Goal: Transaction & Acquisition: Obtain resource

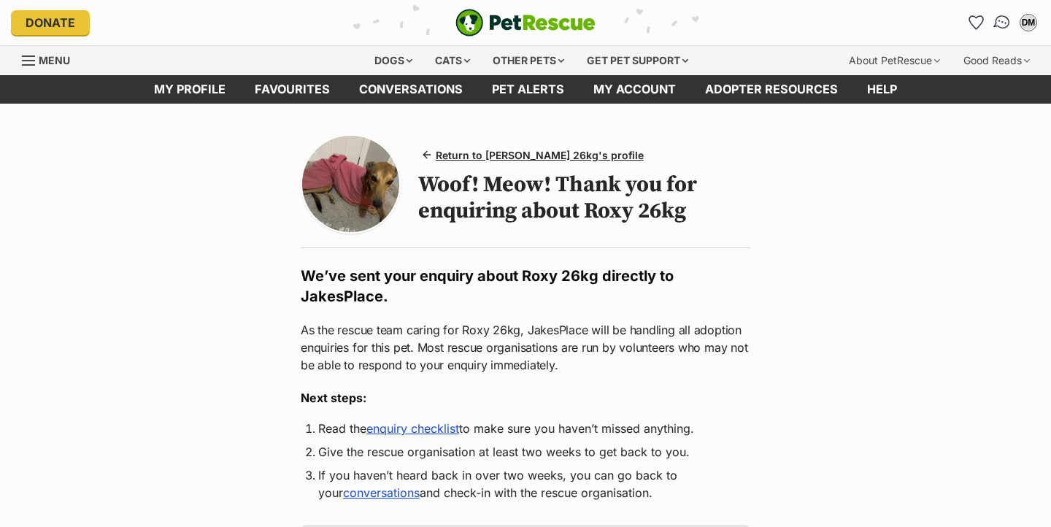
click at [1000, 26] on img "Conversations" at bounding box center [1002, 22] width 20 height 19
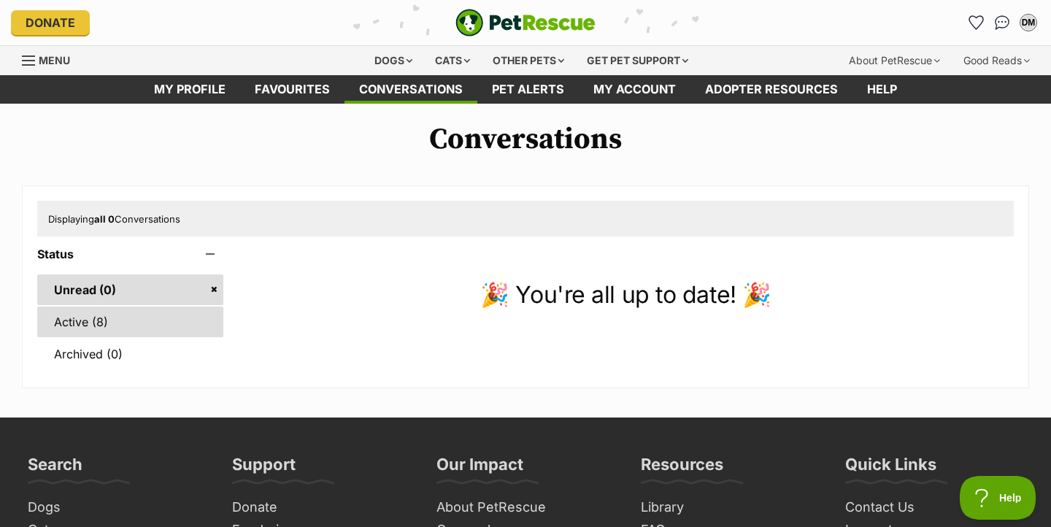
click at [140, 325] on link "Active (8)" at bounding box center [130, 321] width 186 height 31
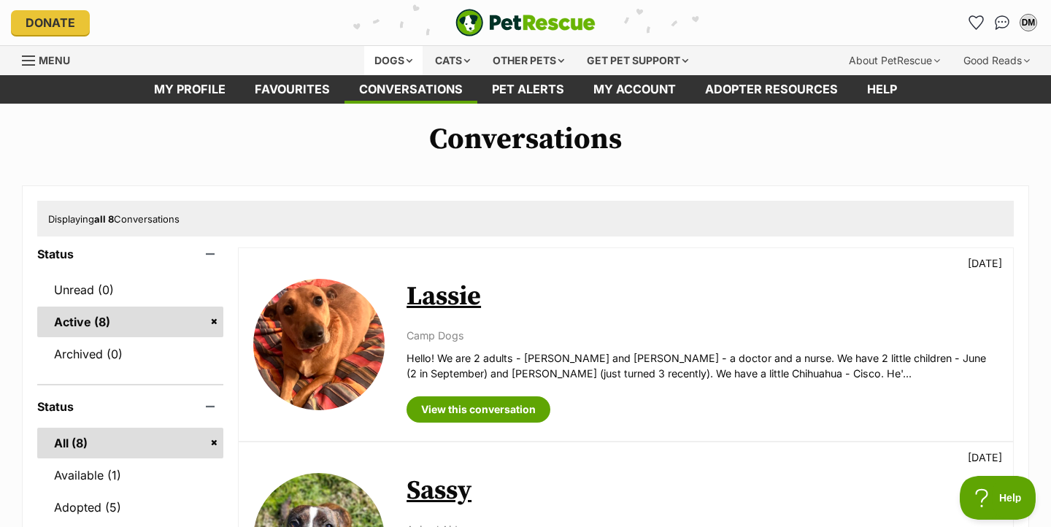
click at [388, 57] on div "Dogs" at bounding box center [393, 60] width 58 height 29
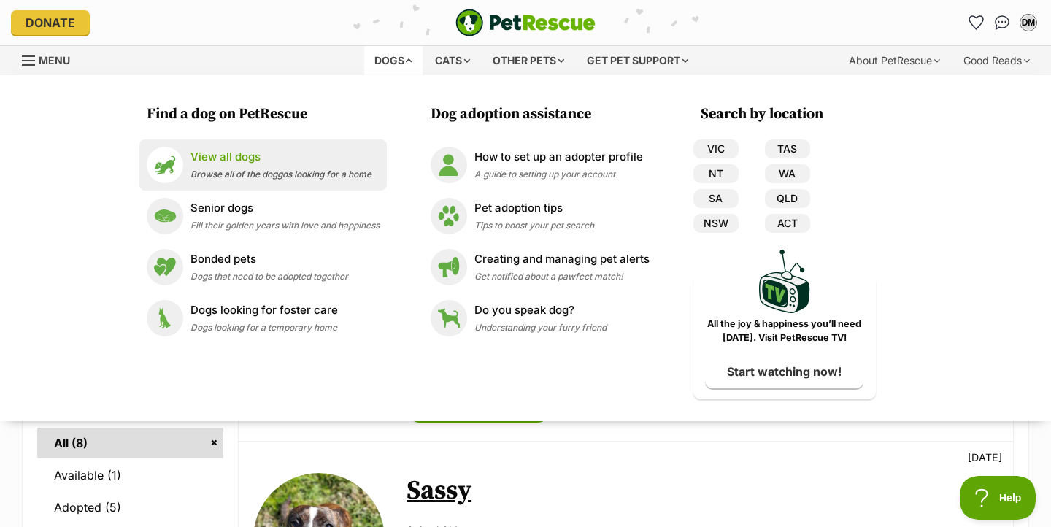
click at [251, 151] on p "View all dogs" at bounding box center [280, 157] width 181 height 17
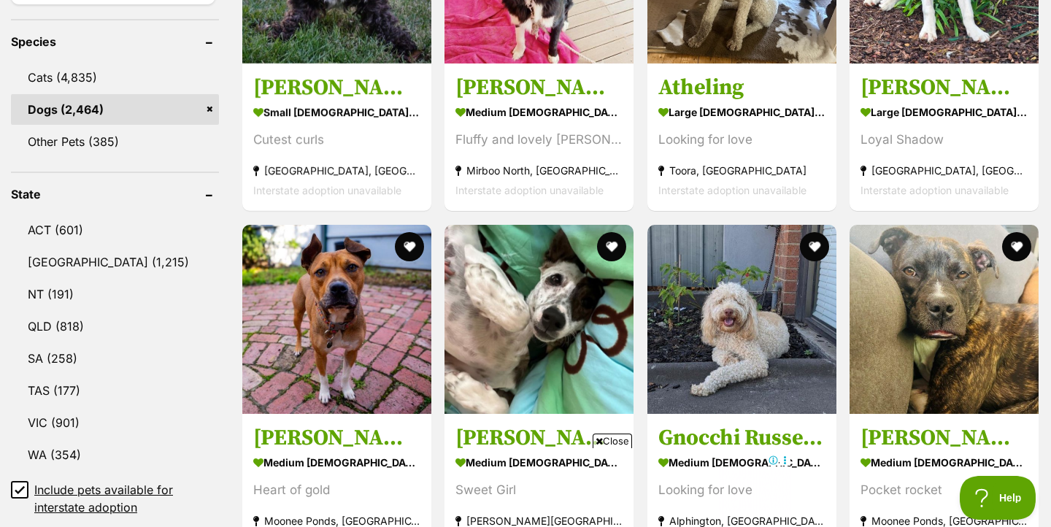
scroll to position [617, 0]
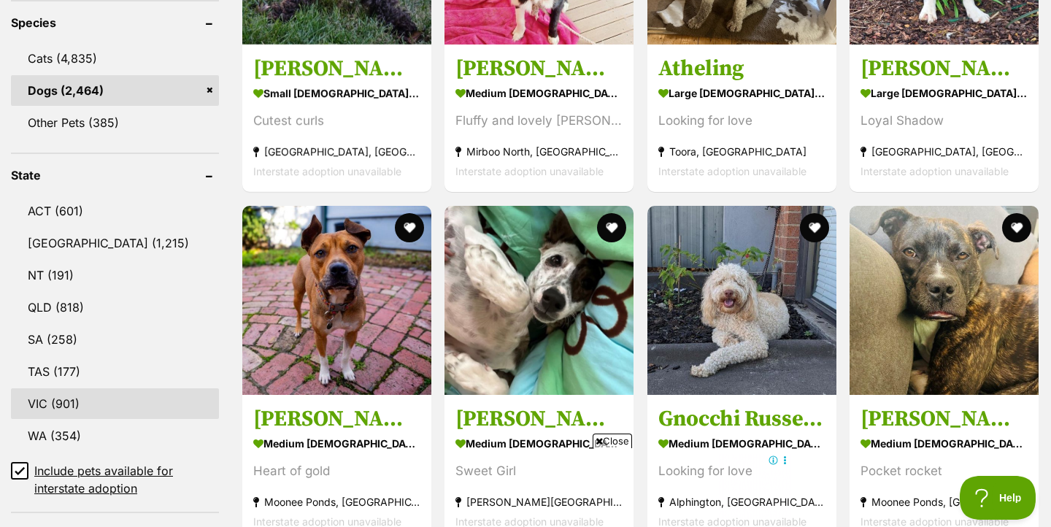
click at [51, 409] on link "VIC (901)" at bounding box center [115, 403] width 208 height 31
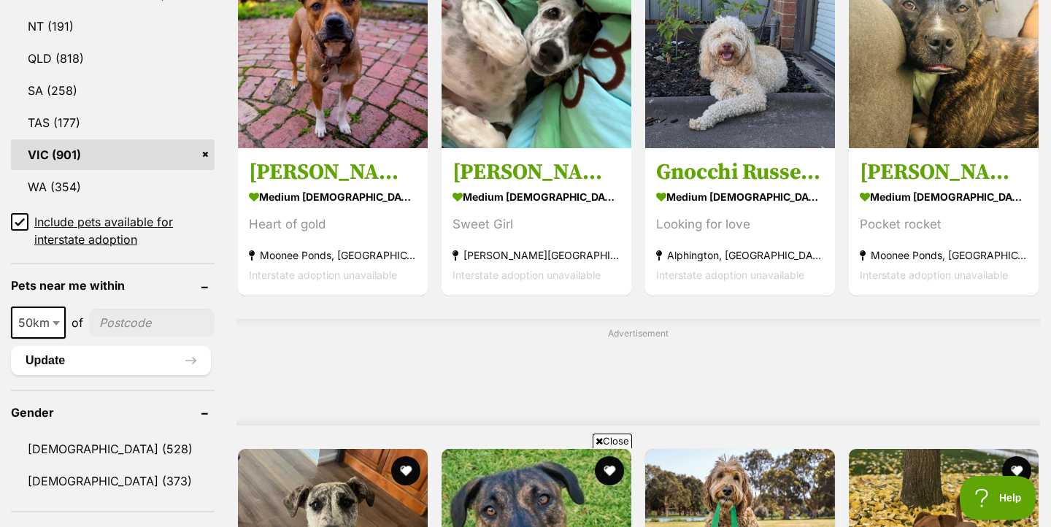
click at [18, 221] on icon at bounding box center [20, 222] width 10 height 10
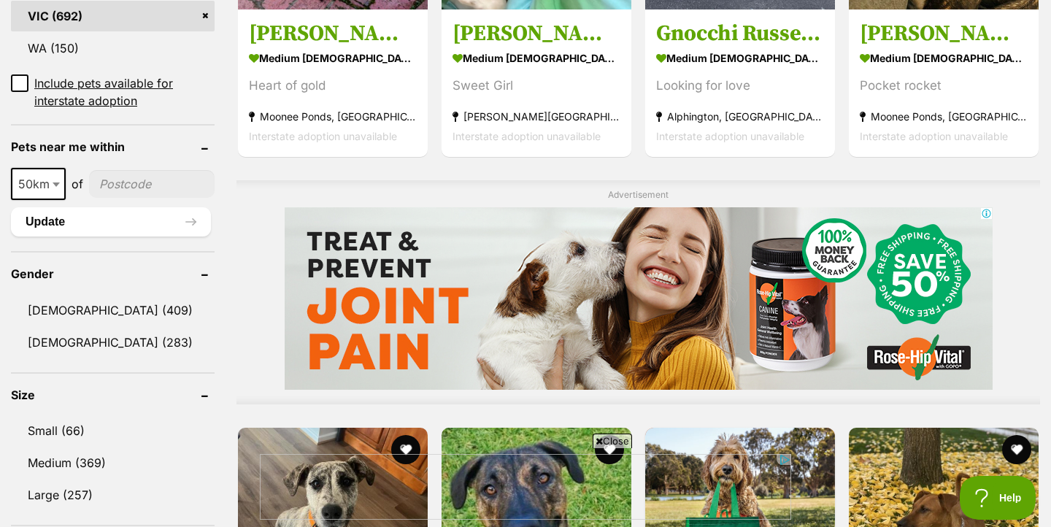
scroll to position [1140, 0]
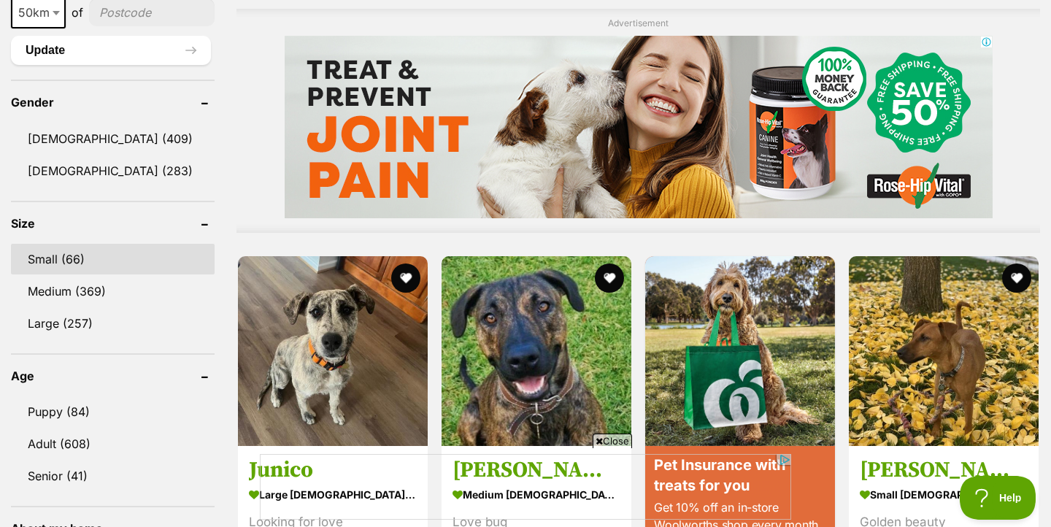
click at [68, 263] on link "Small (66)" at bounding box center [113, 259] width 204 height 31
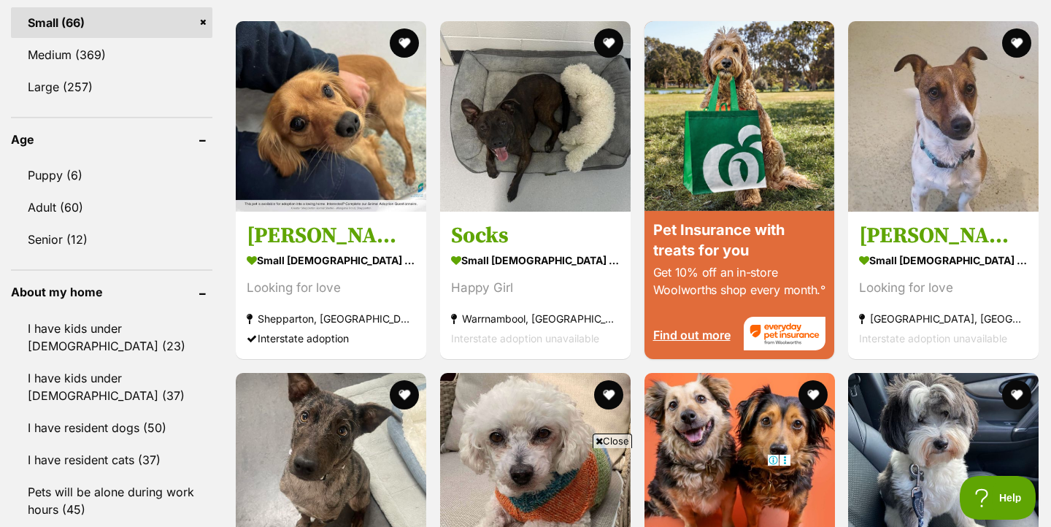
scroll to position [1430, 0]
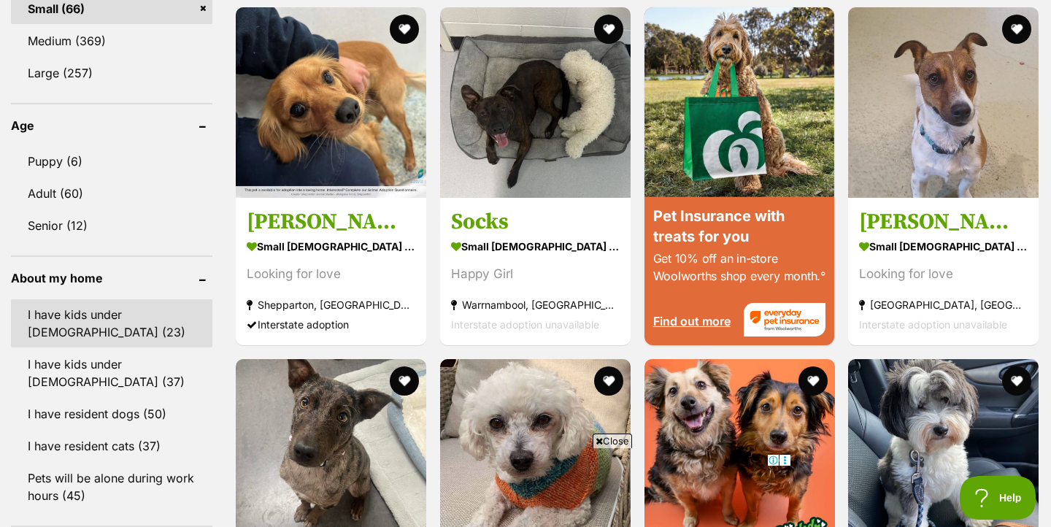
click at [144, 339] on link "I have kids under [DEMOGRAPHIC_DATA] (23)" at bounding box center [111, 323] width 201 height 48
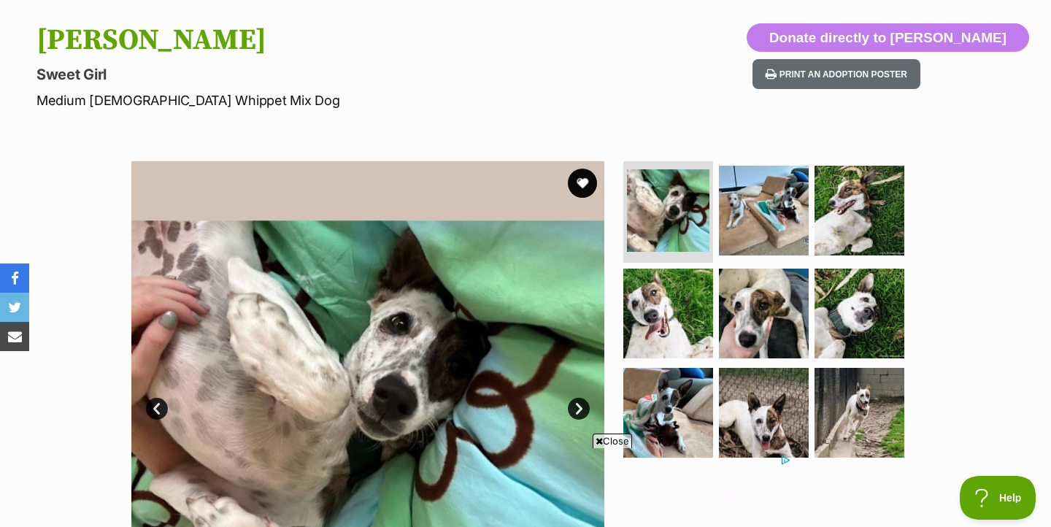
scroll to position [180, 0]
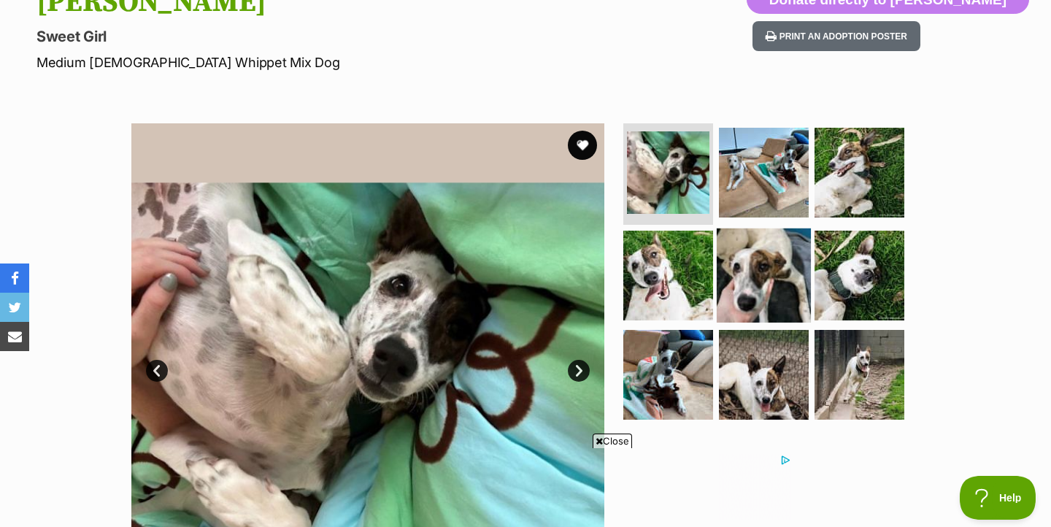
click at [748, 281] on img at bounding box center [763, 275] width 94 height 94
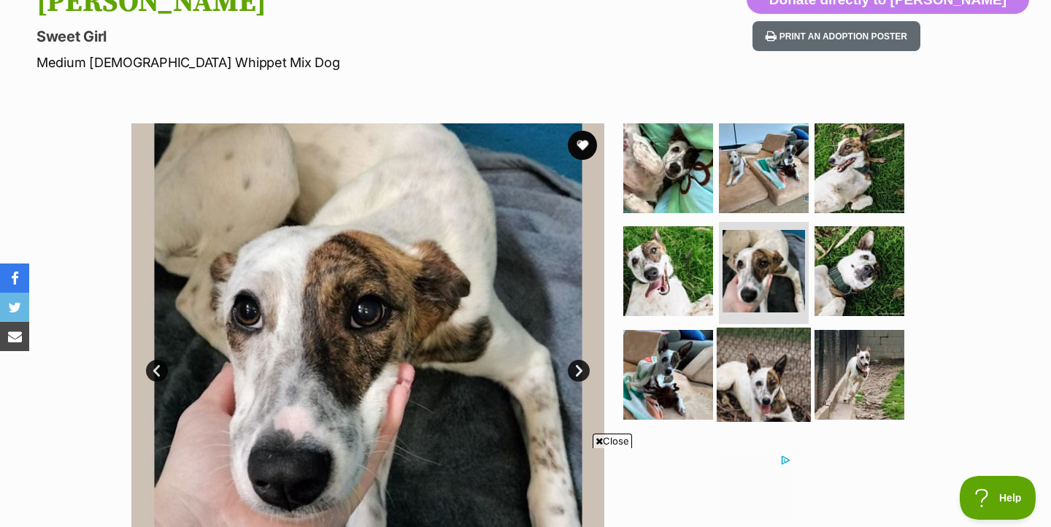
click at [753, 373] on img at bounding box center [763, 375] width 94 height 94
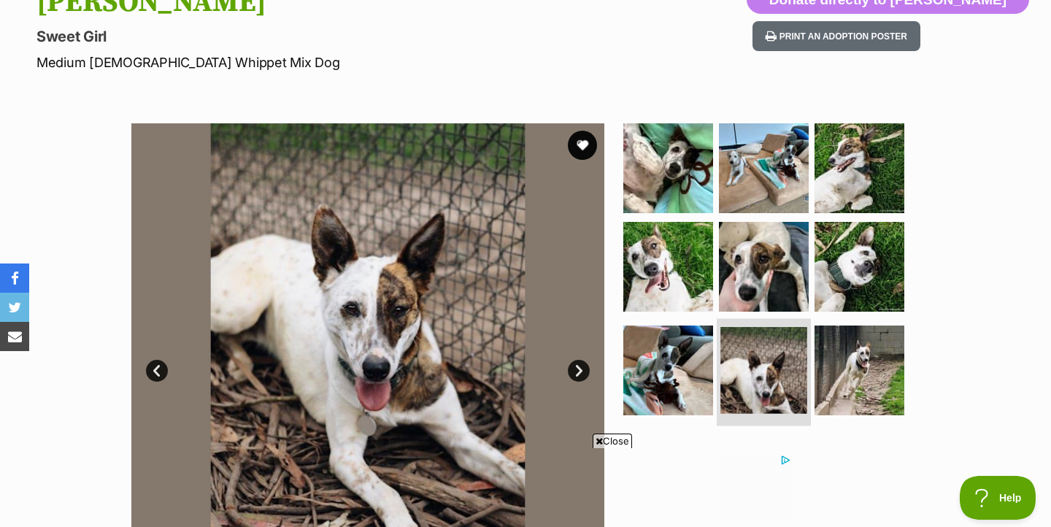
scroll to position [236, 0]
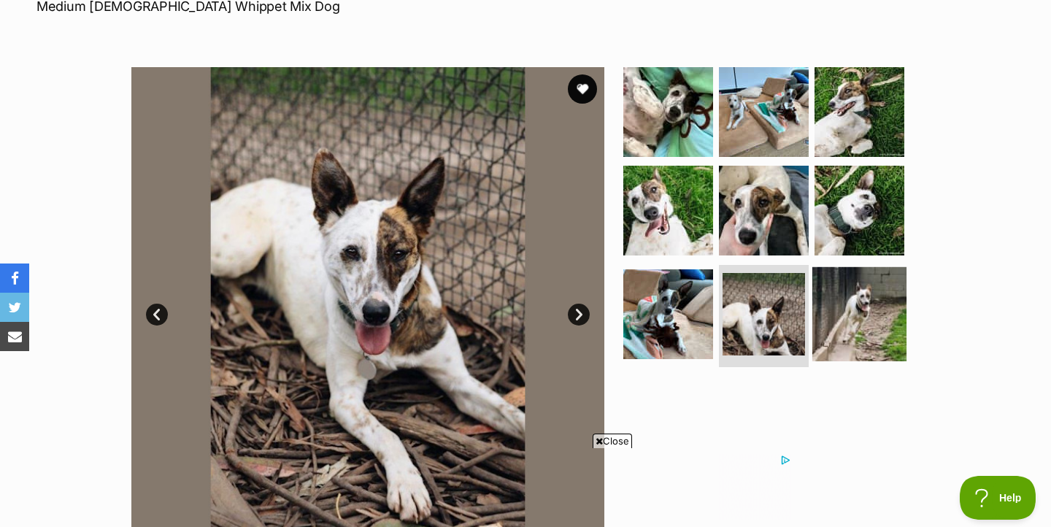
click at [875, 317] on img at bounding box center [859, 314] width 94 height 94
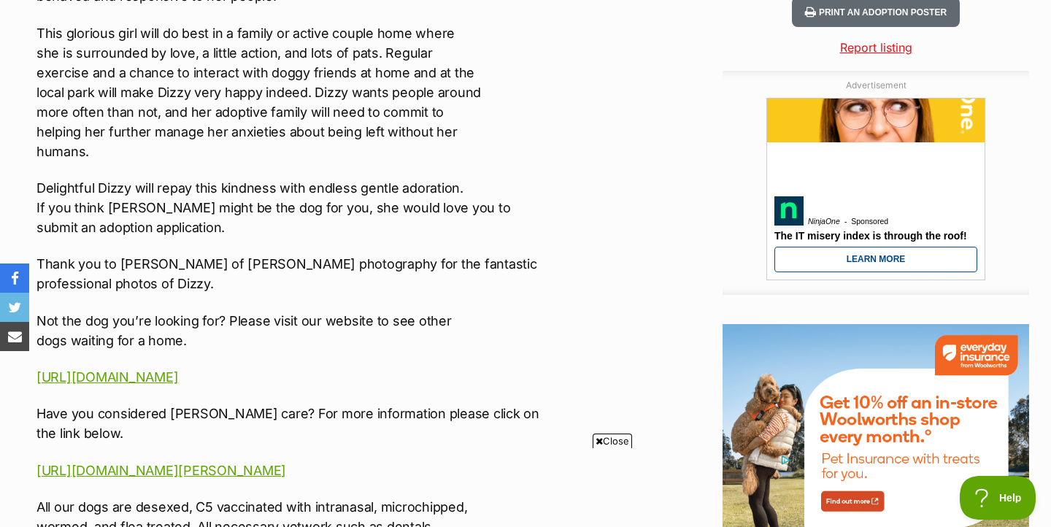
scroll to position [0, 0]
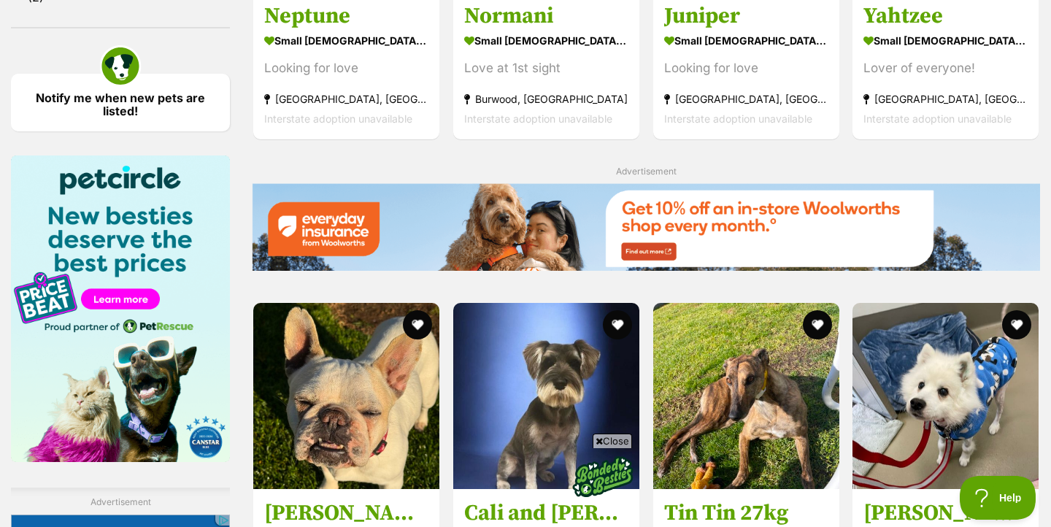
scroll to position [2573, 0]
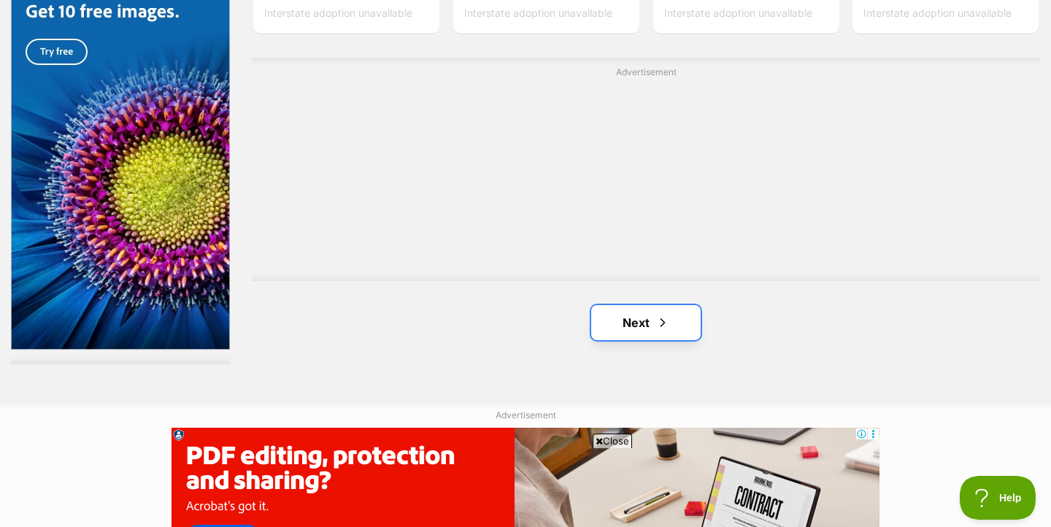
click at [646, 305] on link "Next" at bounding box center [645, 322] width 109 height 35
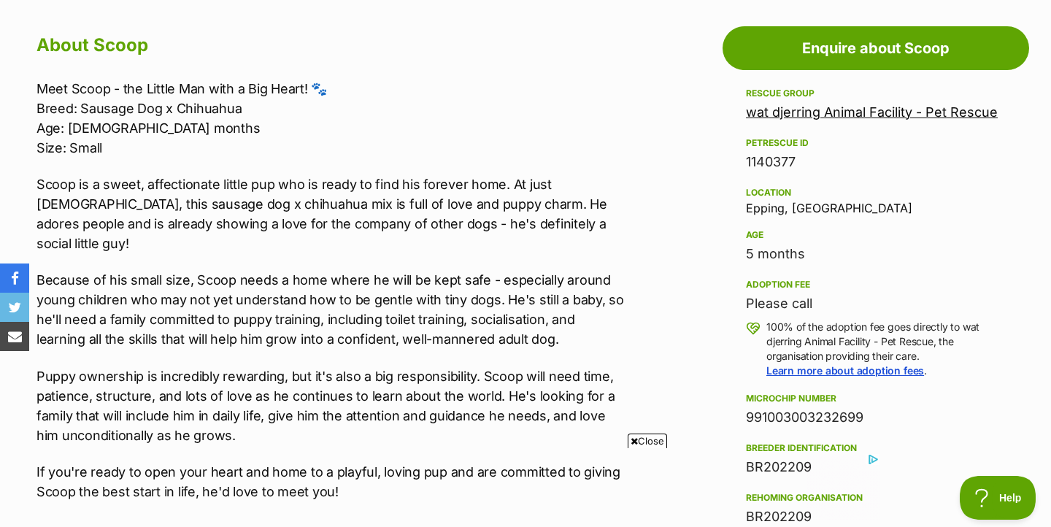
scroll to position [700, 0]
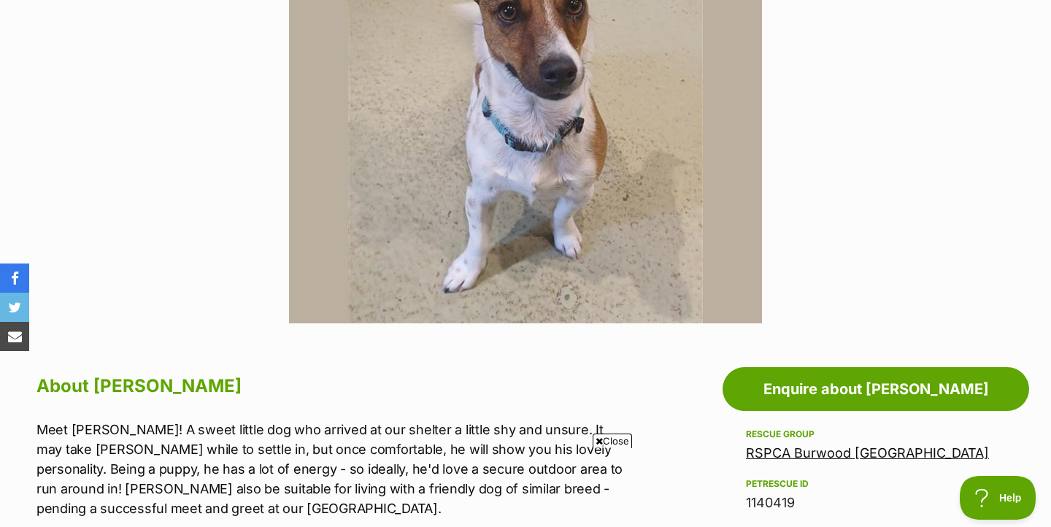
scroll to position [938, 0]
